Goal: Task Accomplishment & Management: Manage account settings

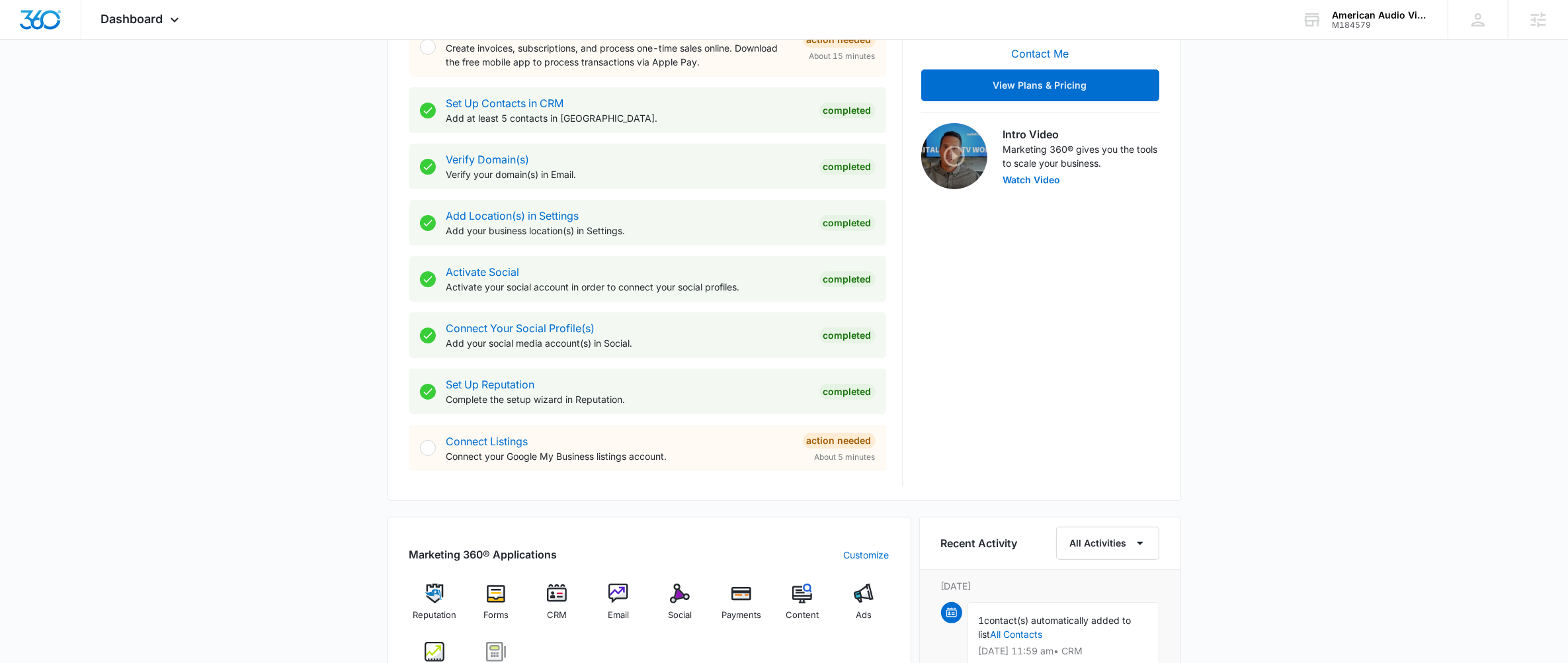
scroll to position [365, 0]
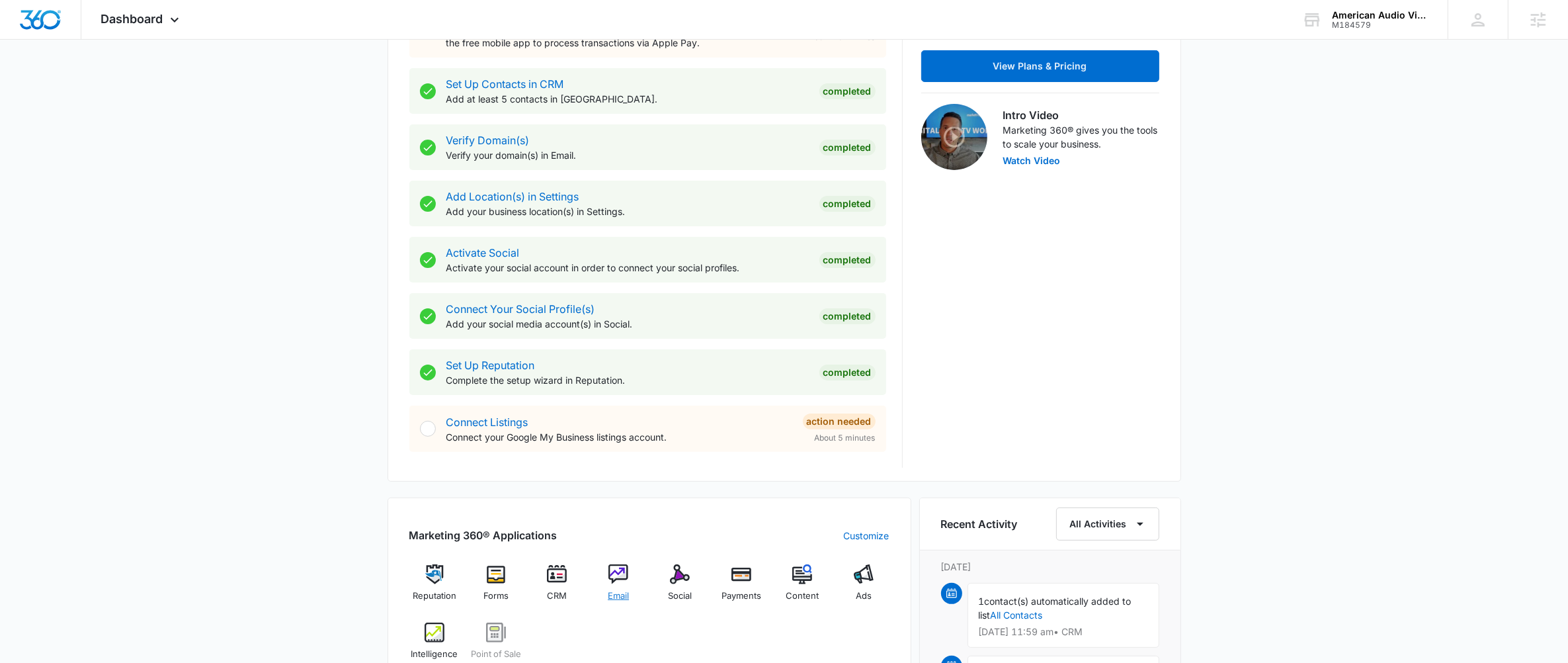
click at [615, 565] on img at bounding box center [619, 574] width 20 height 20
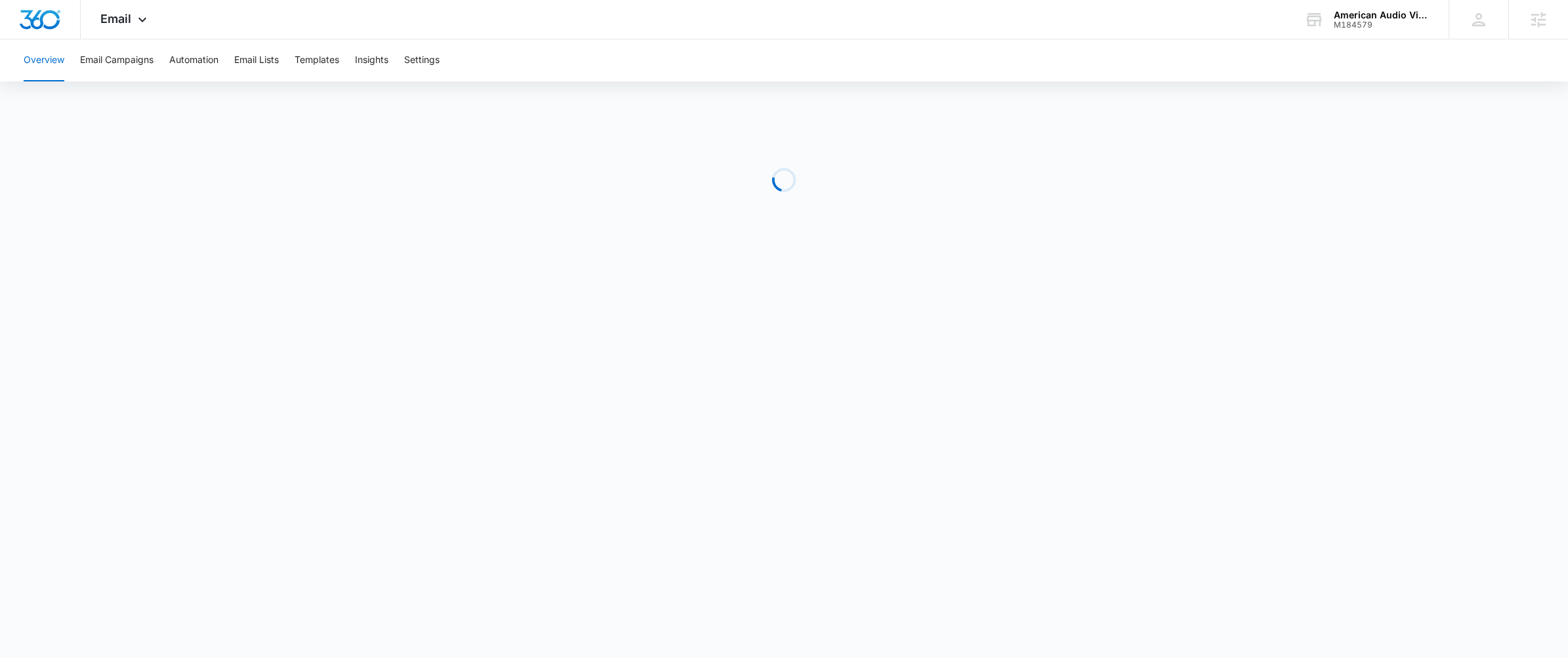
click at [610, 563] on body "Email Apps Reputation Forms CRM Email Social Payments POS Content Ads Intellige…" at bounding box center [784, 329] width 1568 height 658
click at [120, 22] on span "Email" at bounding box center [115, 19] width 31 height 14
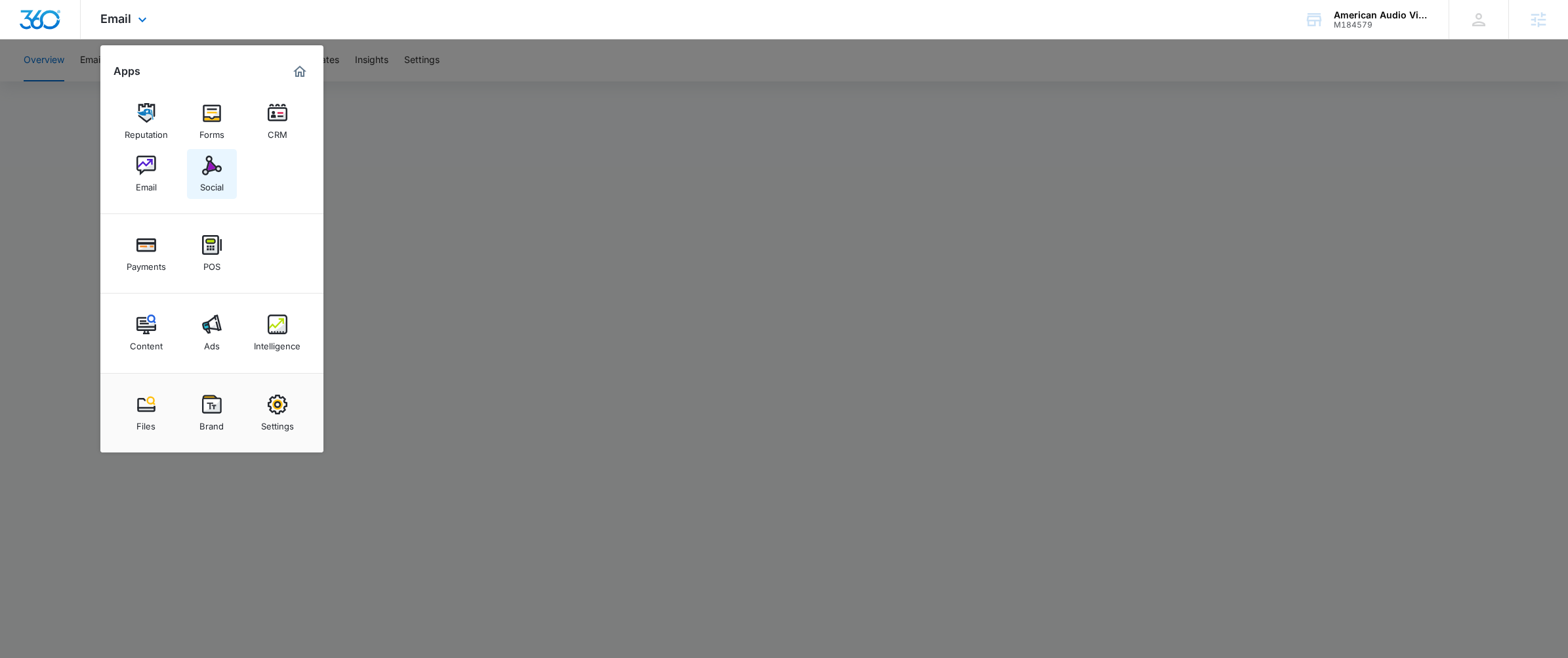
click at [216, 166] on img at bounding box center [212, 165] width 20 height 20
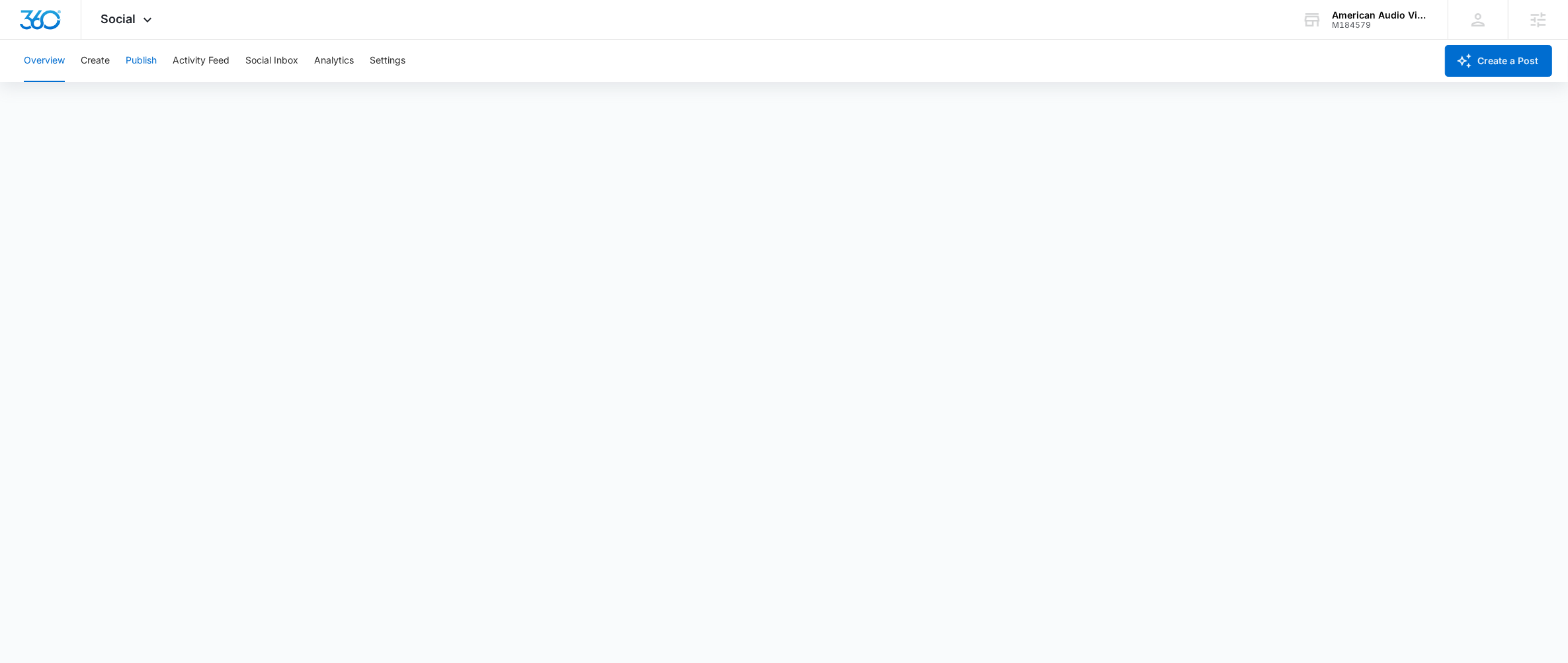
click at [140, 61] on button "Publish" at bounding box center [141, 61] width 31 height 42
click at [142, 63] on button "Publish" at bounding box center [141, 61] width 31 height 42
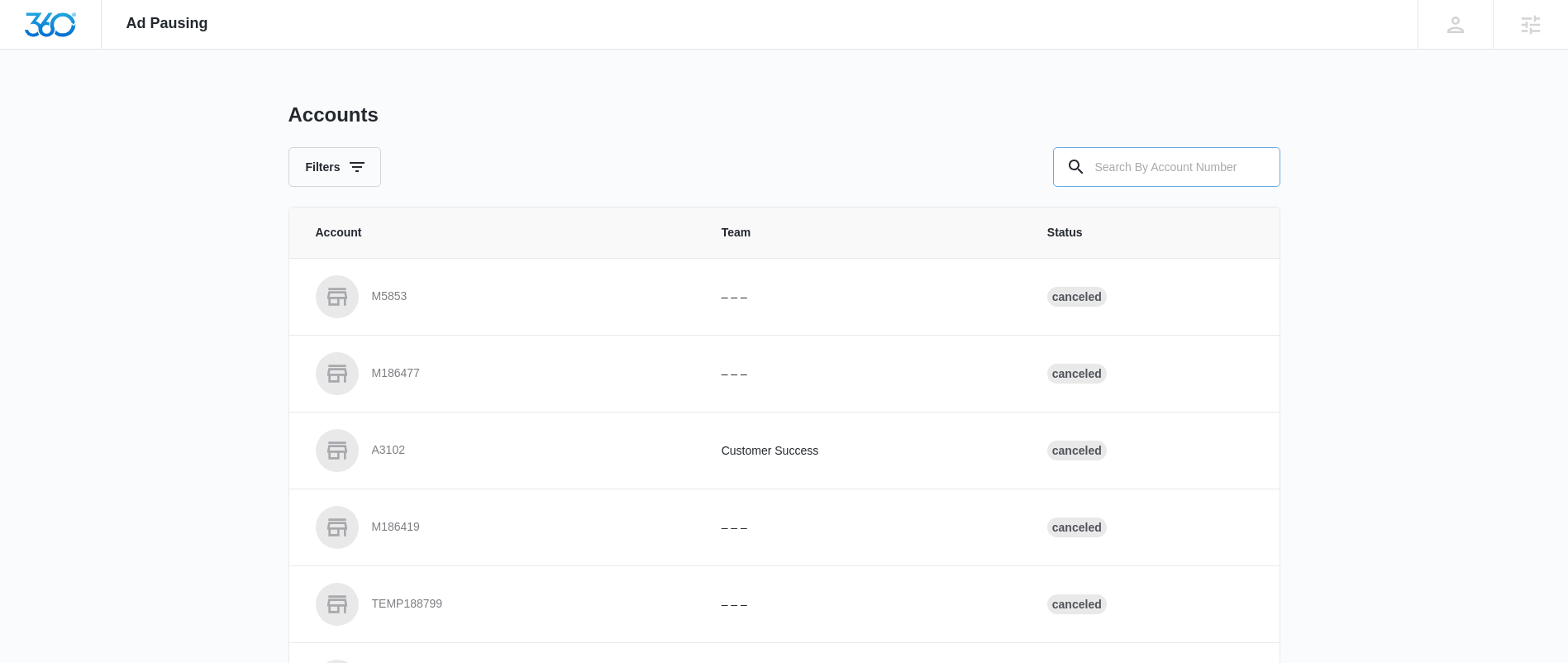
click at [1148, 147] on div "Accounts Filters" at bounding box center [784, 145] width 992 height 85
click at [1150, 156] on input "text" at bounding box center [1167, 167] width 227 height 40
paste input "M325924"
type input "M325924"
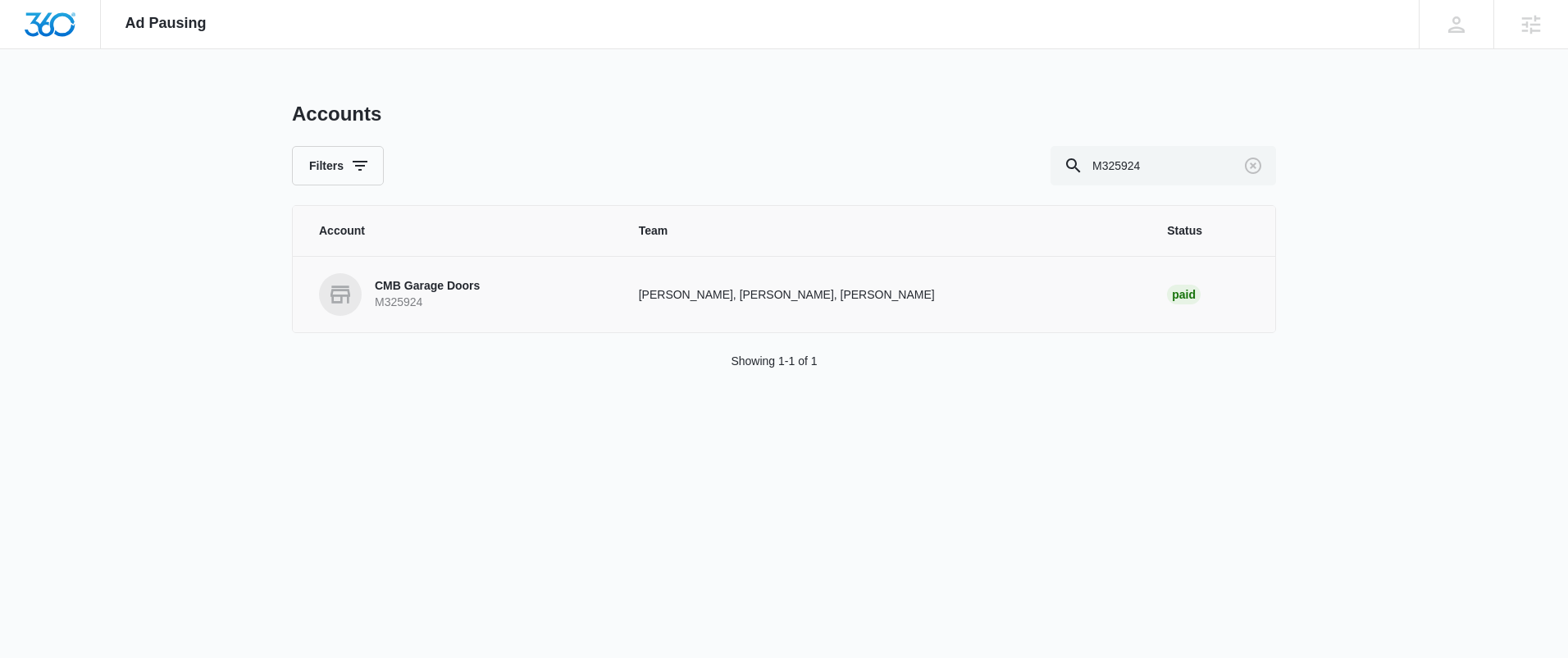
click at [436, 293] on p "CMB Garage Doors" at bounding box center [428, 286] width 105 height 17
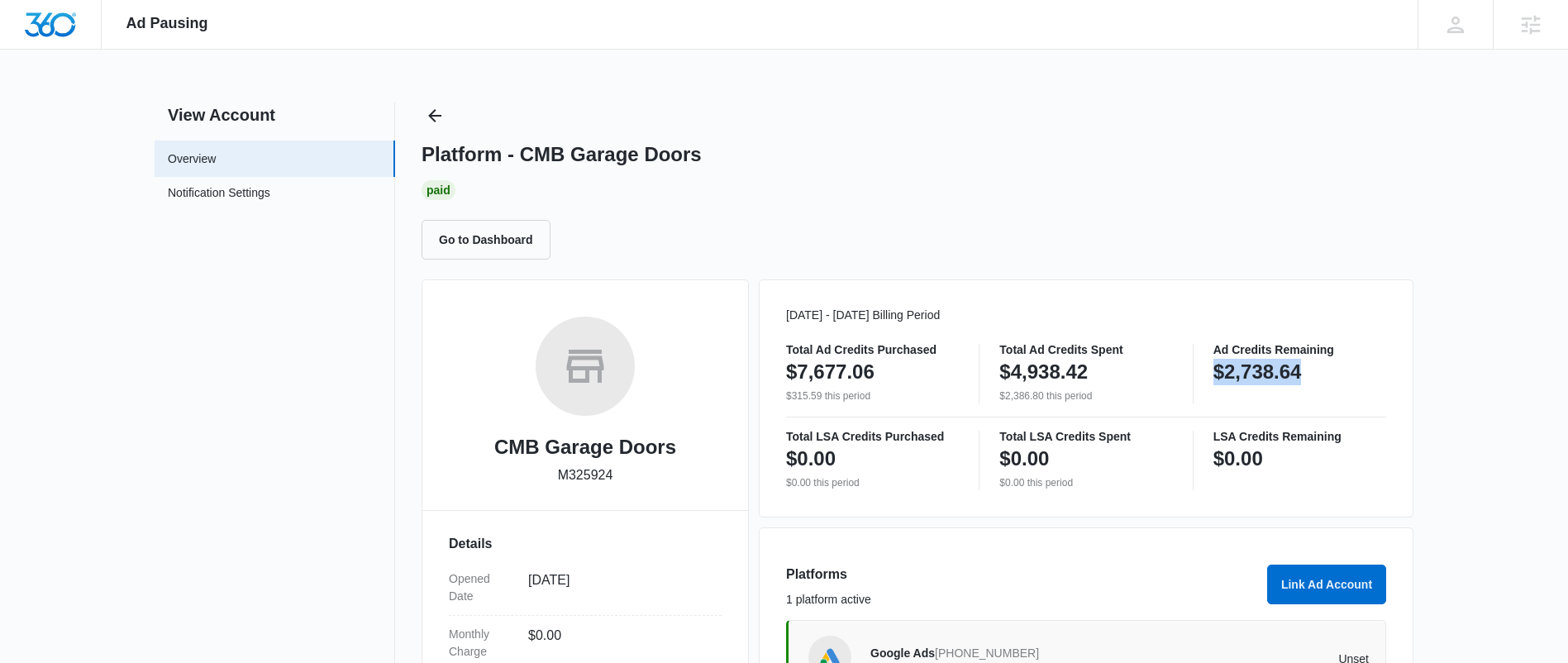
drag, startPoint x: 1338, startPoint y: 378, endPoint x: 1211, endPoint y: 376, distance: 127.0
click at [1211, 376] on div "Total Ad Credits Purchased $7,677.06 $315.59 this period Total Ad Credits Spent…" at bounding box center [1086, 374] width 600 height 60
copy p "$2,738.64"
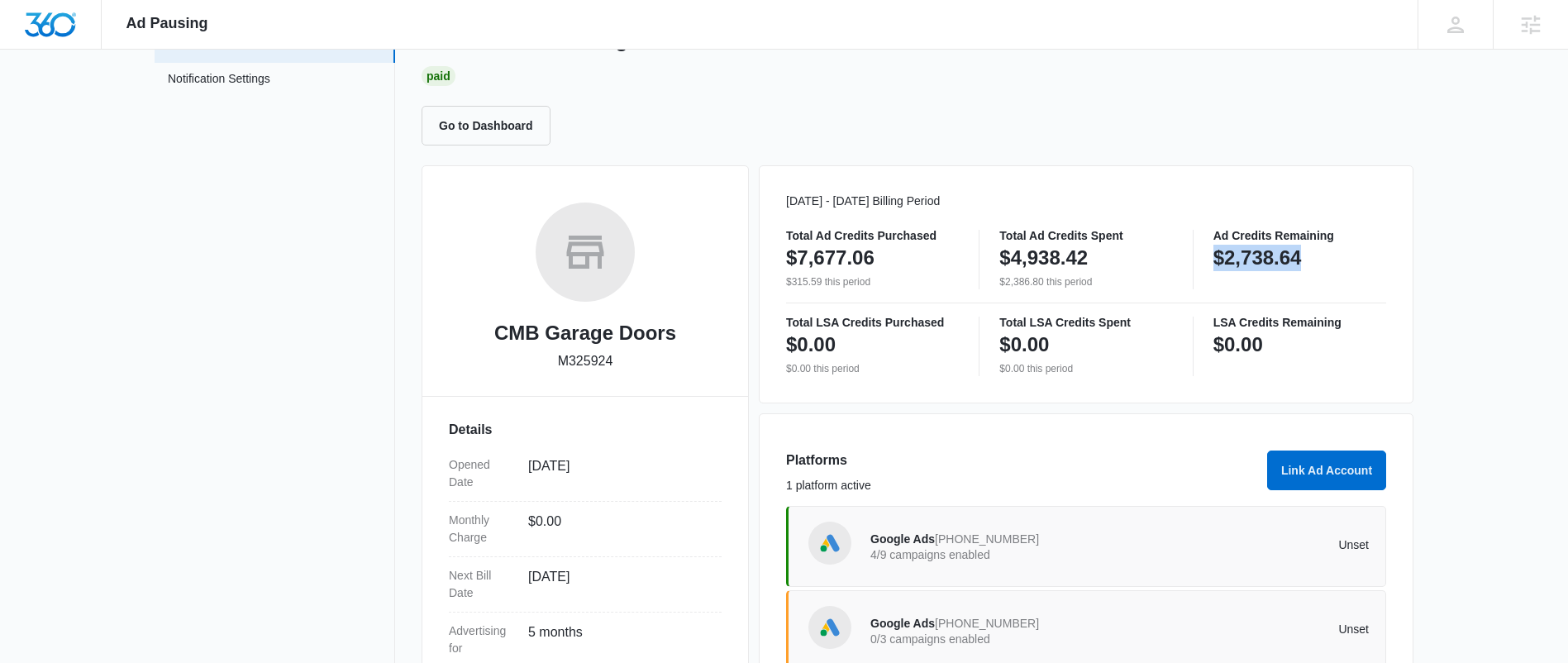
scroll to position [249, 0]
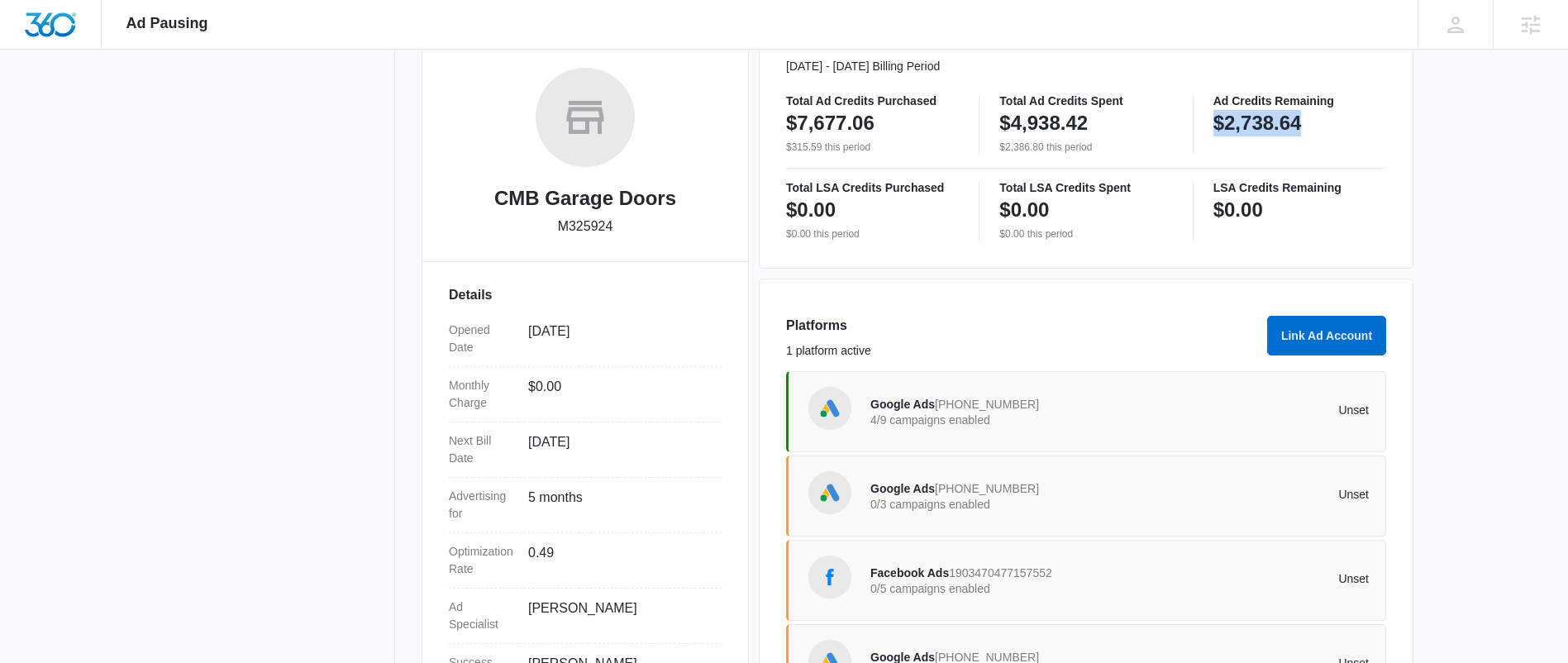
click at [1020, 405] on div "Google Ads [PHONE_NUMBER] 4/9 campaigns enabled" at bounding box center [994, 411] width 249 height 34
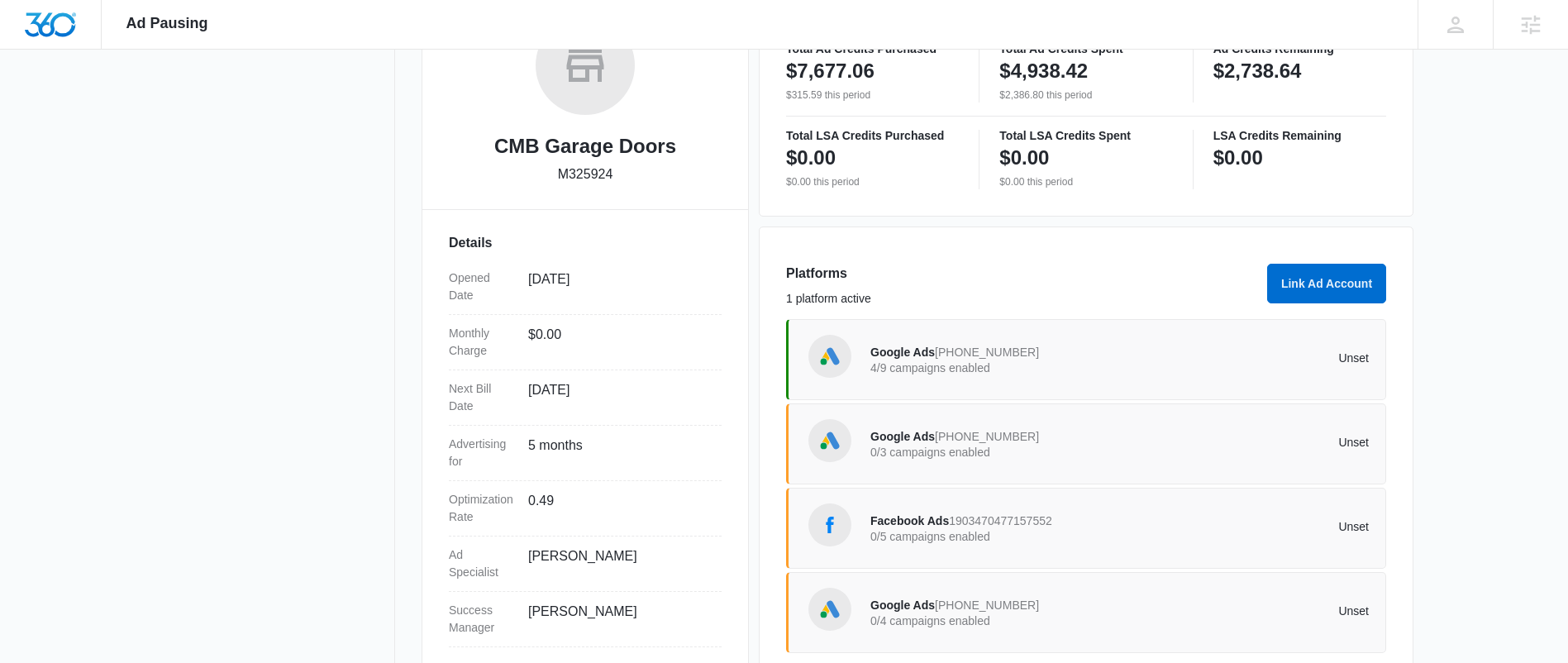
scroll to position [326, 0]
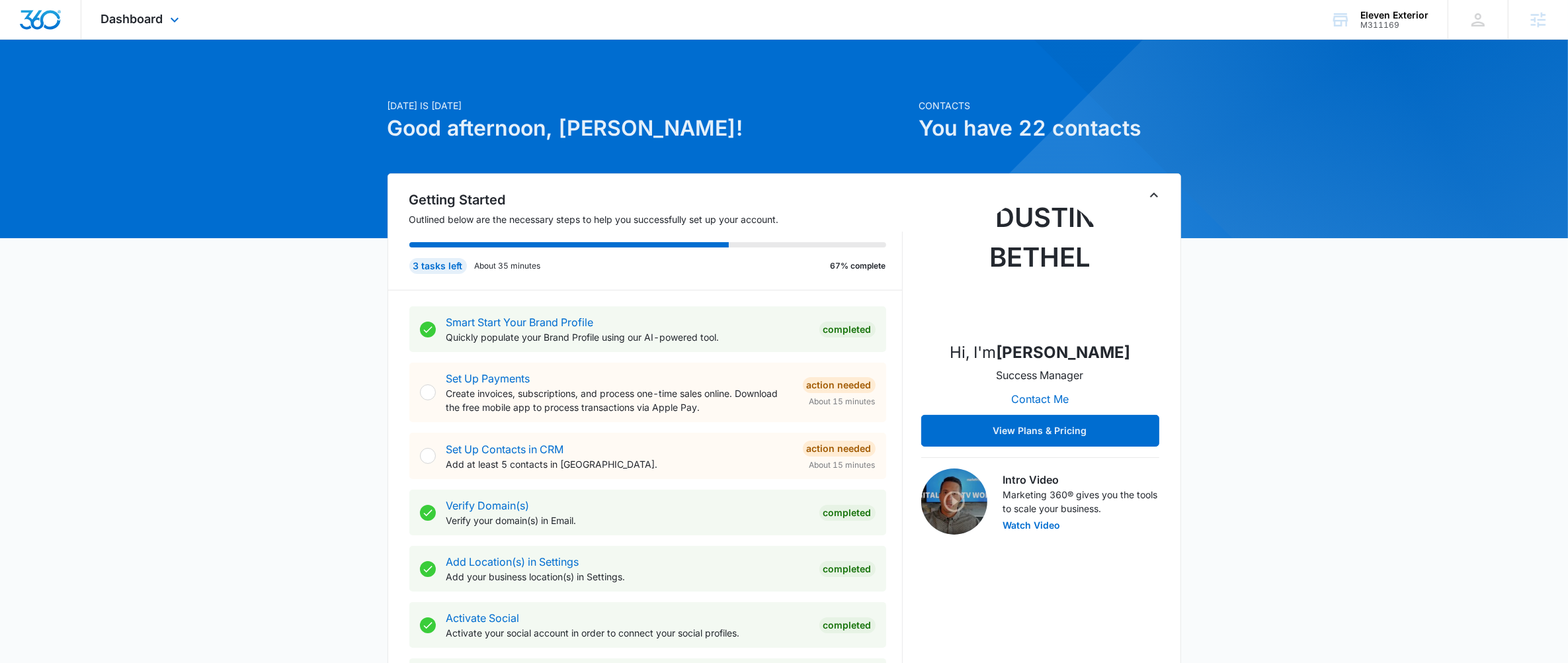
click at [159, 7] on div "Dashboard Apps Reputation Forms CRM Email Social POS Content Ads Intelligence F…" at bounding box center [142, 19] width 121 height 39
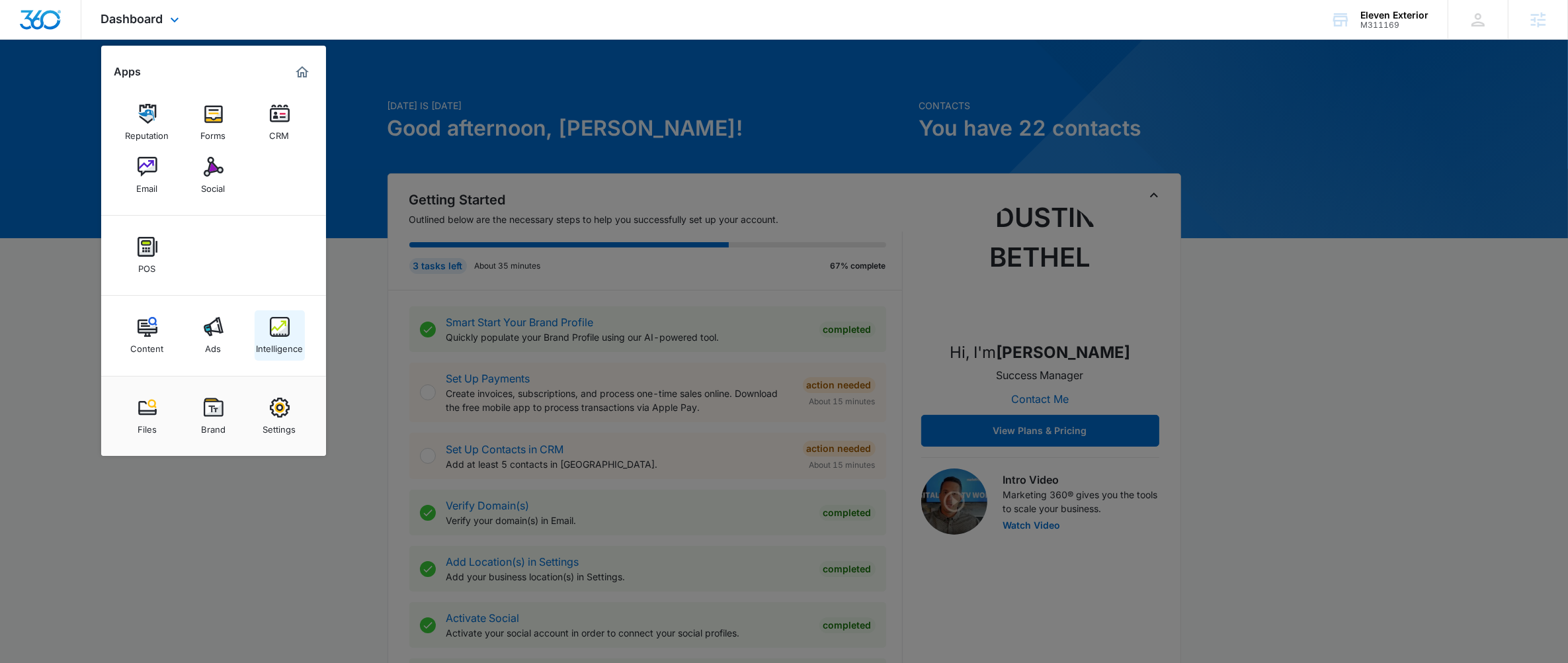
click at [280, 341] on div "Intelligence" at bounding box center [279, 345] width 47 height 17
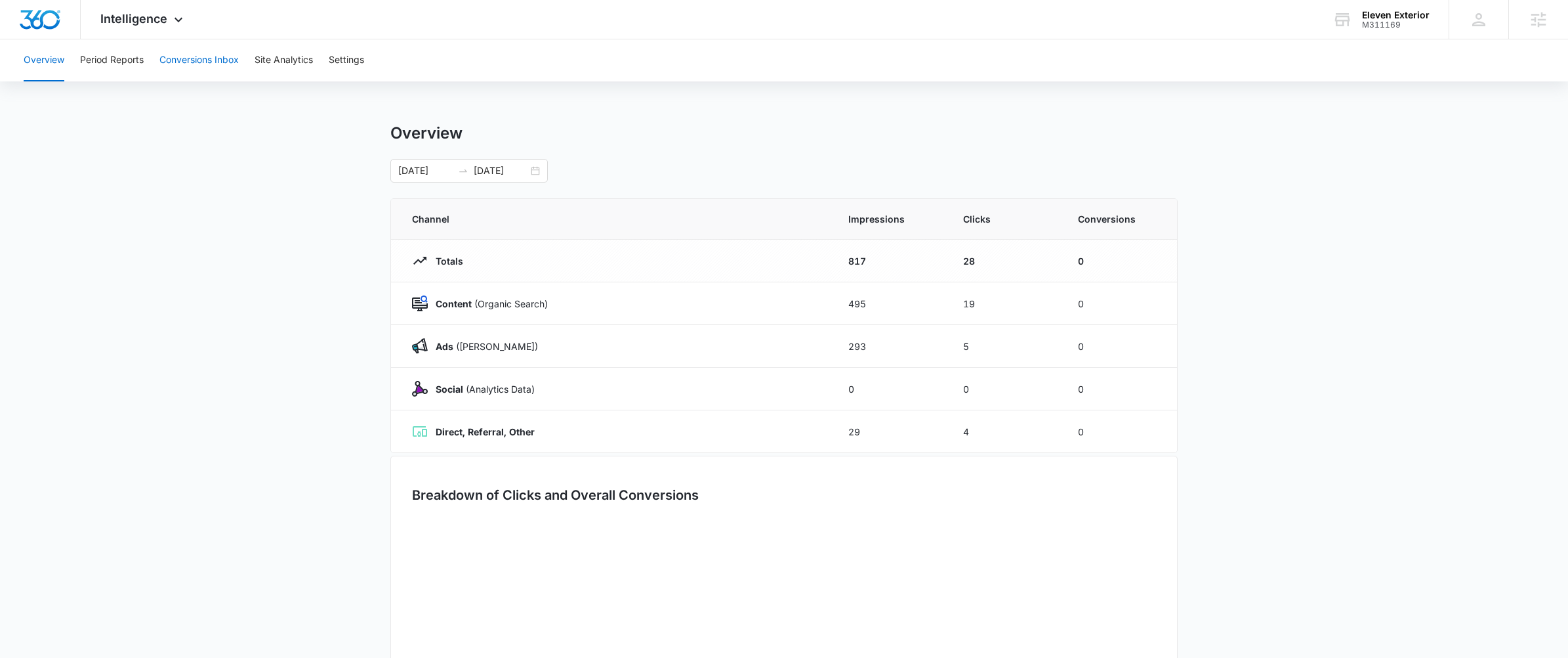
click at [196, 59] on button "Conversions Inbox" at bounding box center [199, 60] width 79 height 42
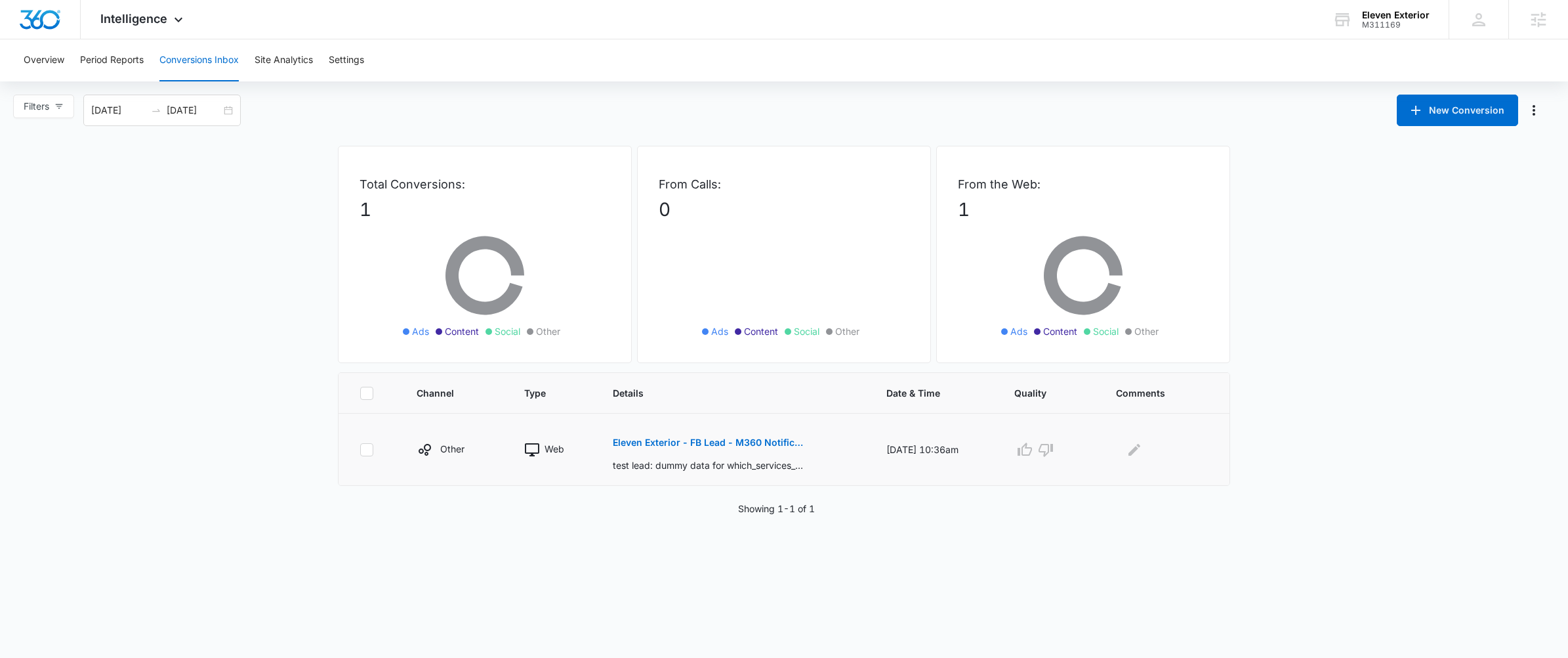
click at [637, 440] on p "Eleven Exterior - FB Lead - M360 Notification" at bounding box center [708, 442] width 191 height 9
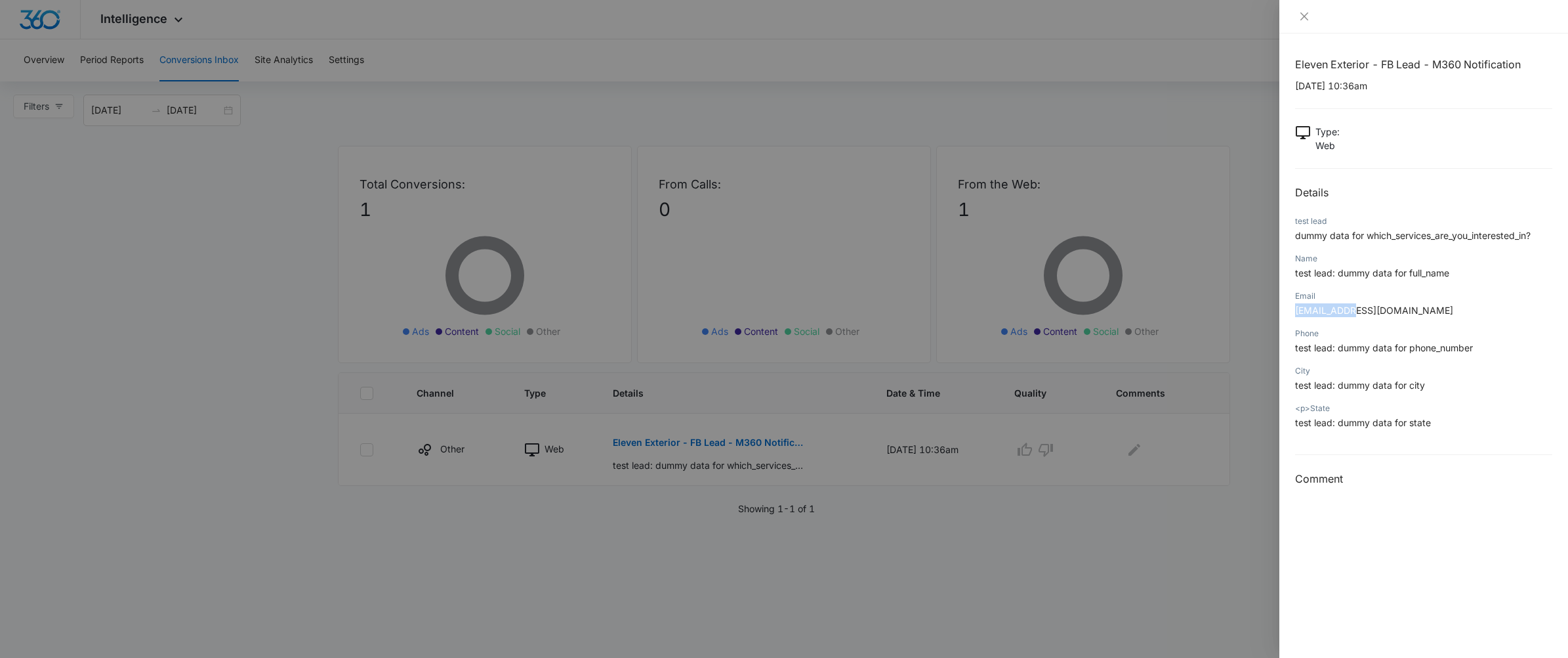
drag, startPoint x: 1376, startPoint y: 321, endPoint x: 1295, endPoint y: 307, distance: 82.2
click at [1295, 307] on div "Email test@fb.com" at bounding box center [1424, 307] width 257 height 37
copy span "test@fb.com"
